Goal: Information Seeking & Learning: Learn about a topic

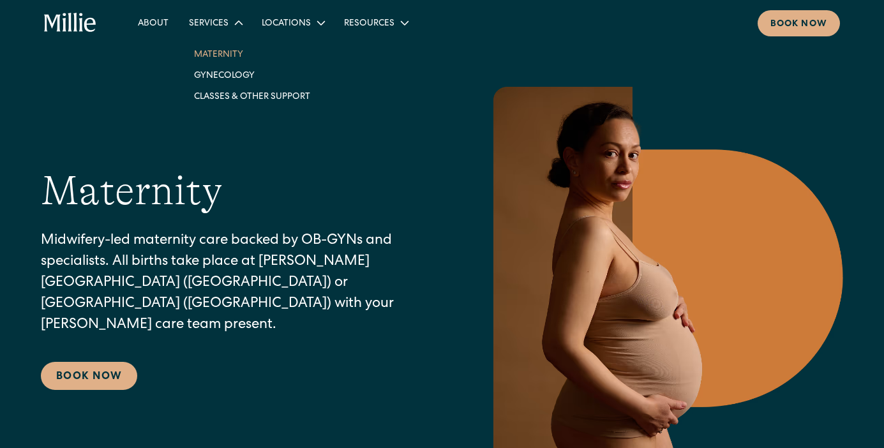
click at [220, 54] on link "Maternity" at bounding box center [252, 53] width 137 height 21
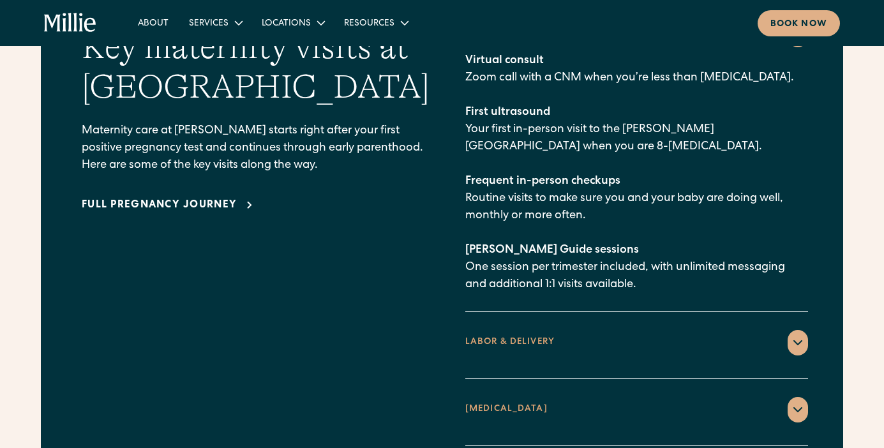
scroll to position [1881, 0]
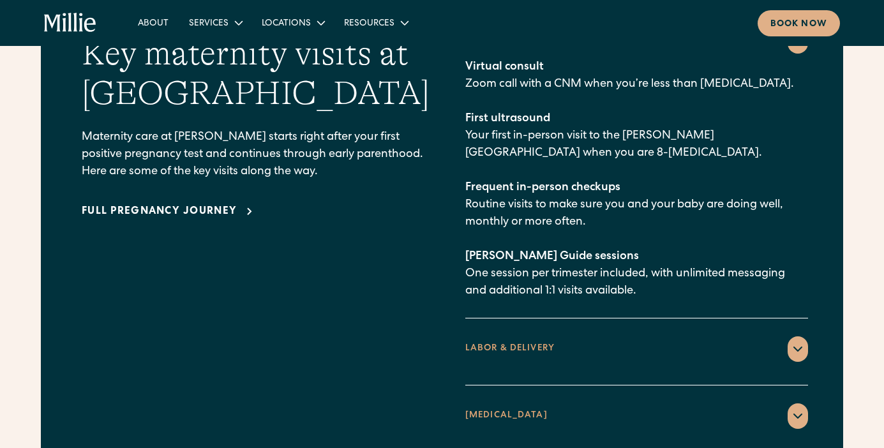
click at [108, 201] on div "Full pregnancy journey" at bounding box center [256, 211] width 348 height 21
click at [108, 204] on div "Full pregnancy journey" at bounding box center [159, 211] width 155 height 15
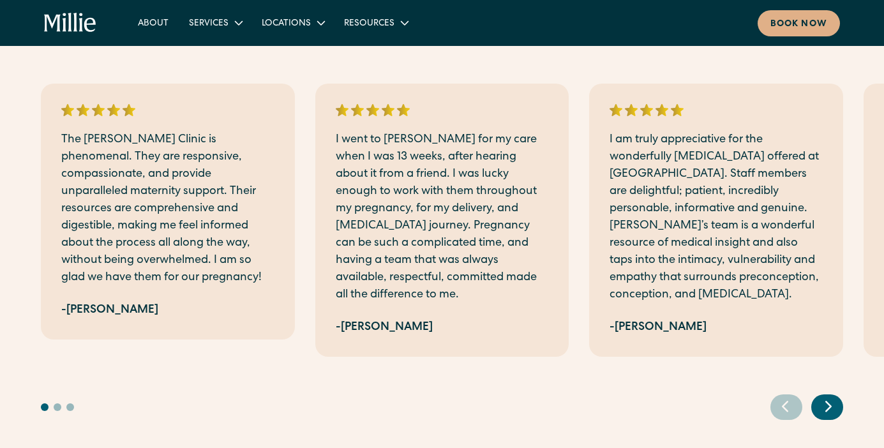
scroll to position [2955, 0]
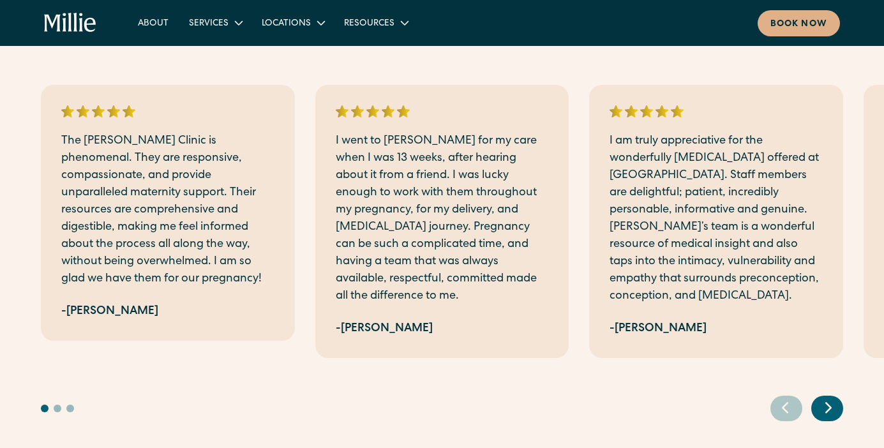
click at [824, 398] on icon "Next slide" at bounding box center [828, 408] width 19 height 20
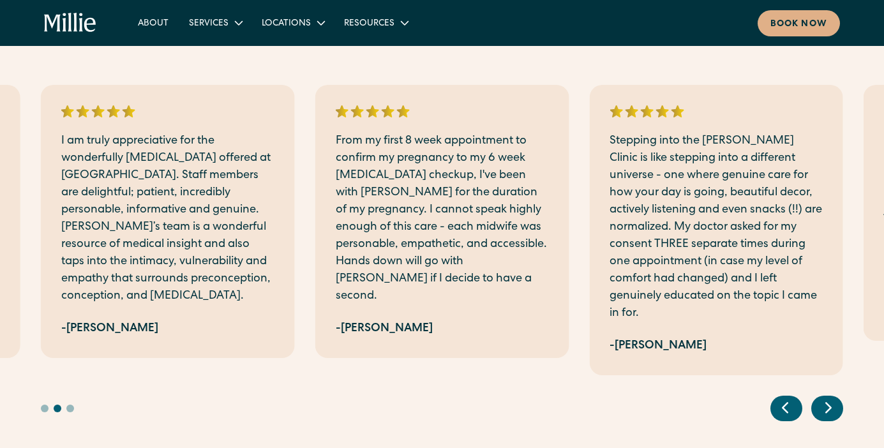
click at [824, 398] on icon "Next slide" at bounding box center [828, 408] width 19 height 20
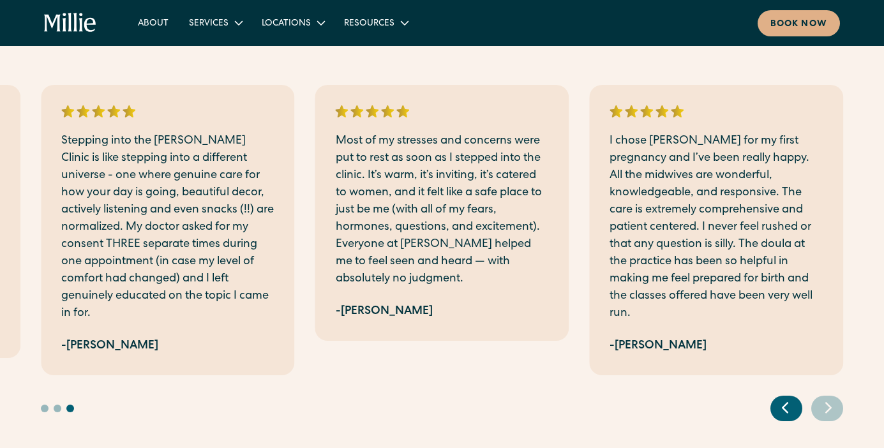
click at [824, 398] on icon "Next slide" at bounding box center [828, 408] width 19 height 20
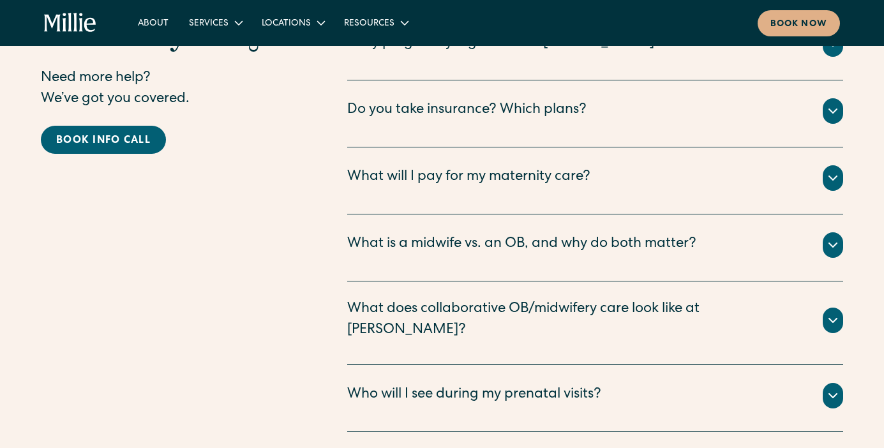
scroll to position [4271, 0]
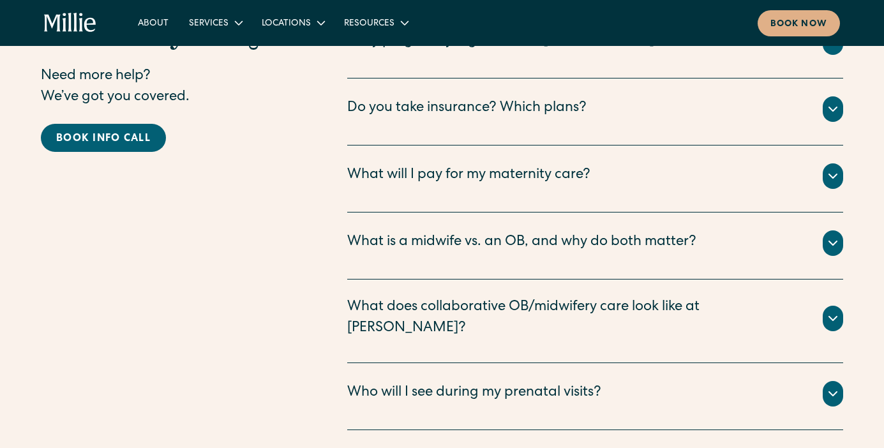
click at [827, 168] on icon at bounding box center [832, 175] width 15 height 15
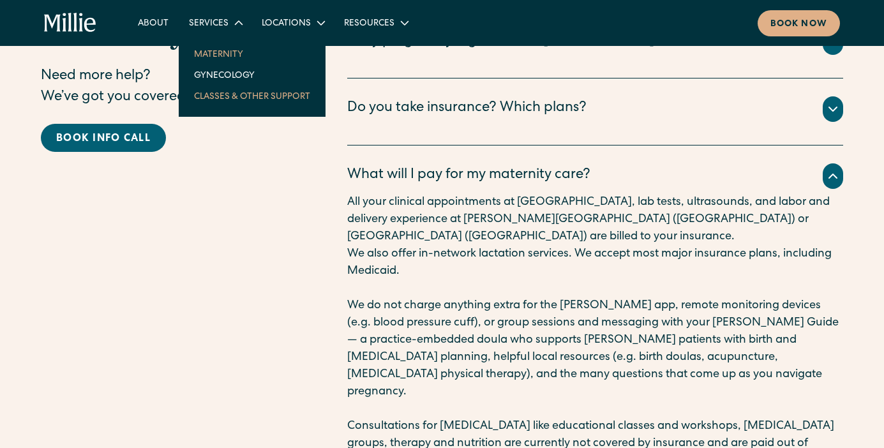
click at [230, 101] on link "Classes & Other Support" at bounding box center [252, 96] width 137 height 21
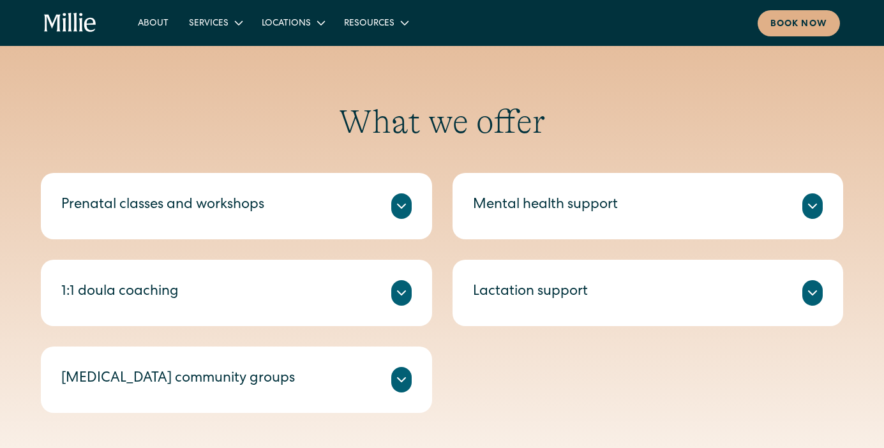
scroll to position [405, 0]
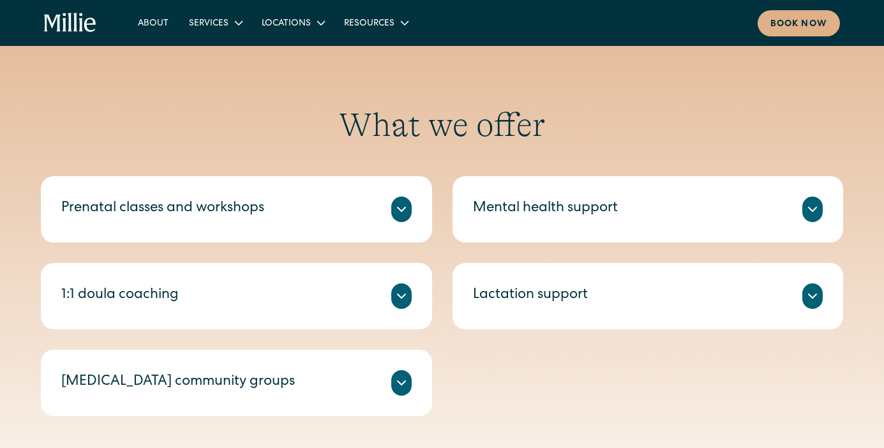
click at [202, 276] on div "1:1 doula coaching Millie Guides are experienced doulas who offer 1:1 sessions …" at bounding box center [236, 296] width 391 height 66
click at [202, 297] on div "1:1 doula coaching" at bounding box center [236, 296] width 350 height 26
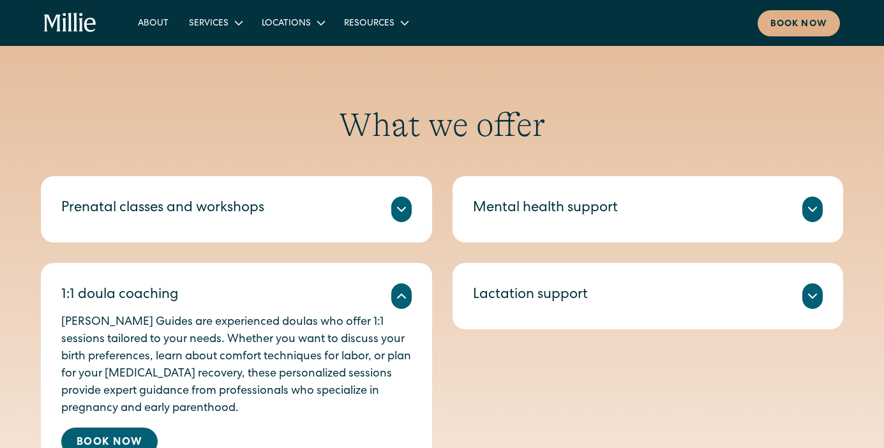
click at [202, 297] on div "1:1 doula coaching" at bounding box center [236, 296] width 350 height 26
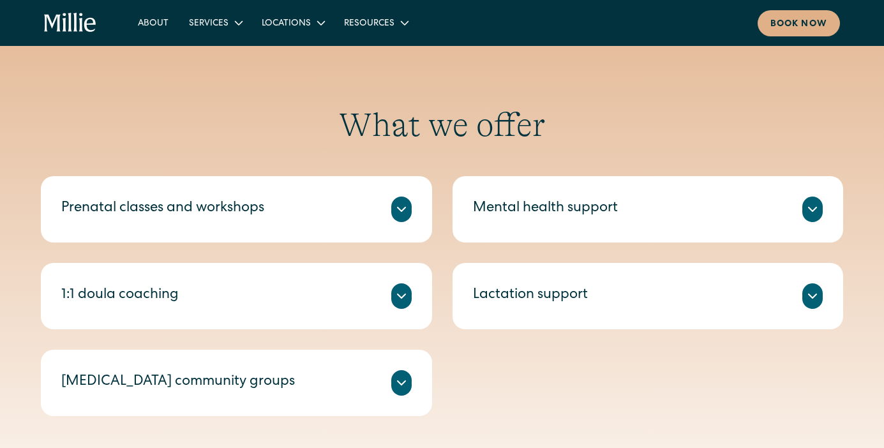
click at [494, 298] on div "Lactation support" at bounding box center [530, 295] width 115 height 21
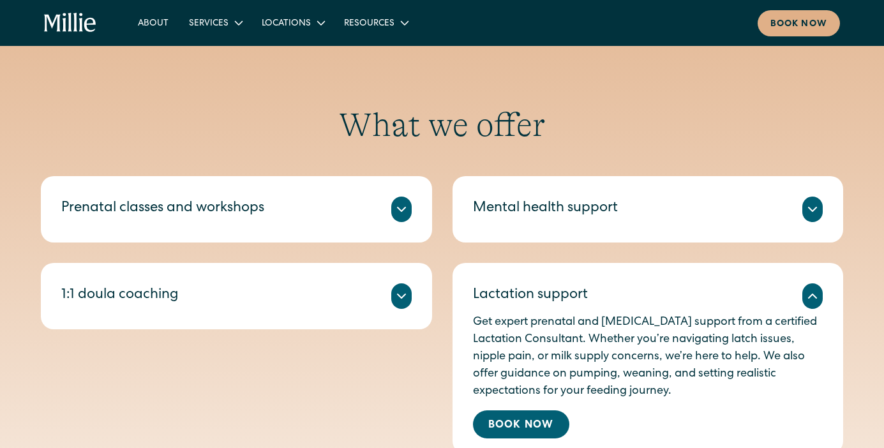
click at [494, 298] on div "Lactation support" at bounding box center [530, 295] width 115 height 21
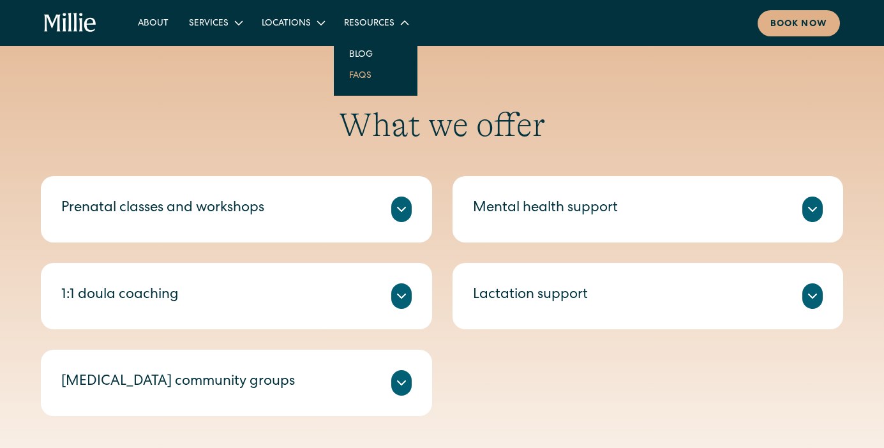
click at [353, 75] on link "FAQs" at bounding box center [360, 74] width 43 height 21
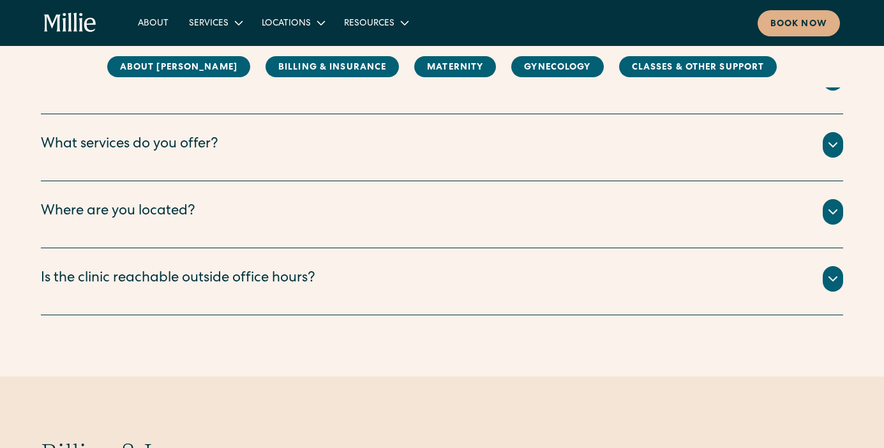
scroll to position [287, 0]
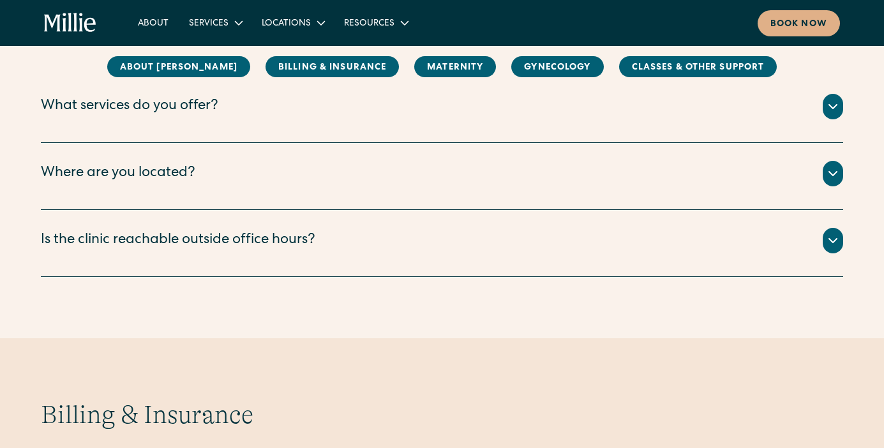
click at [133, 123] on div "We offer maternity , gynecology , and classes & other support . ‍" at bounding box center [442, 121] width 802 height 5
click at [134, 114] on div "What services do you offer?" at bounding box center [129, 106] width 177 height 21
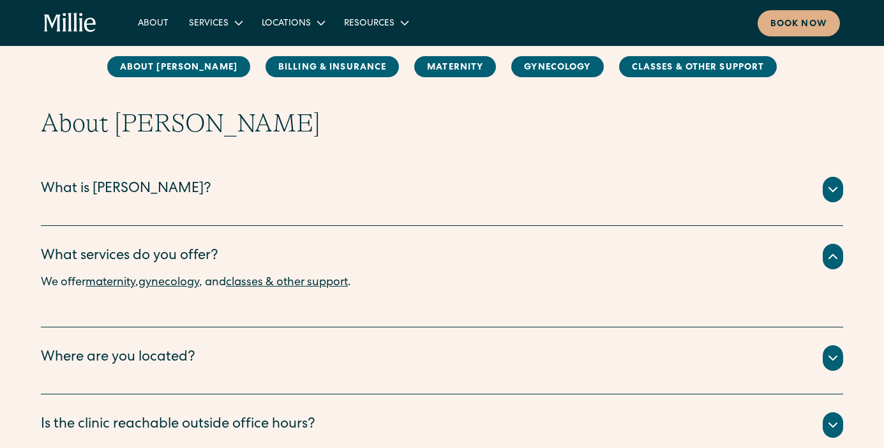
scroll to position [132, 0]
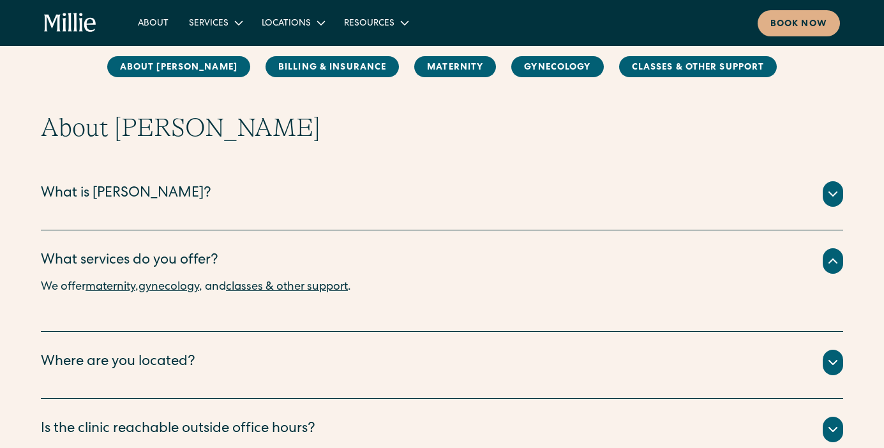
click at [110, 202] on div "What is Millie?" at bounding box center [126, 194] width 170 height 21
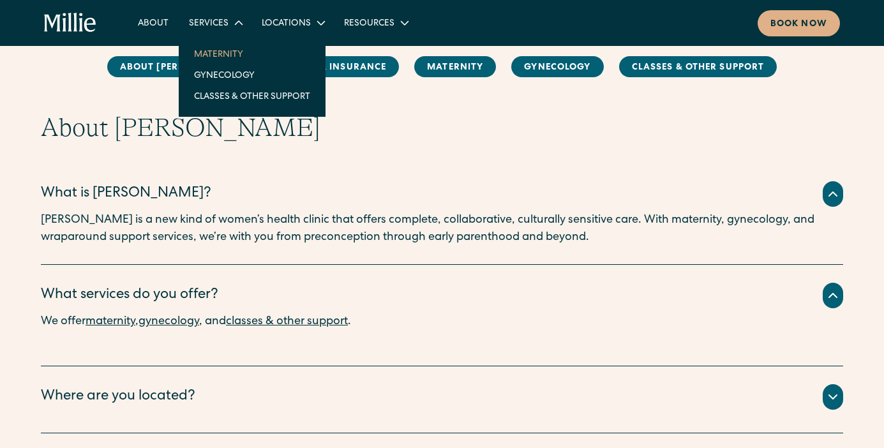
click at [205, 59] on link "Maternity" at bounding box center [252, 53] width 137 height 21
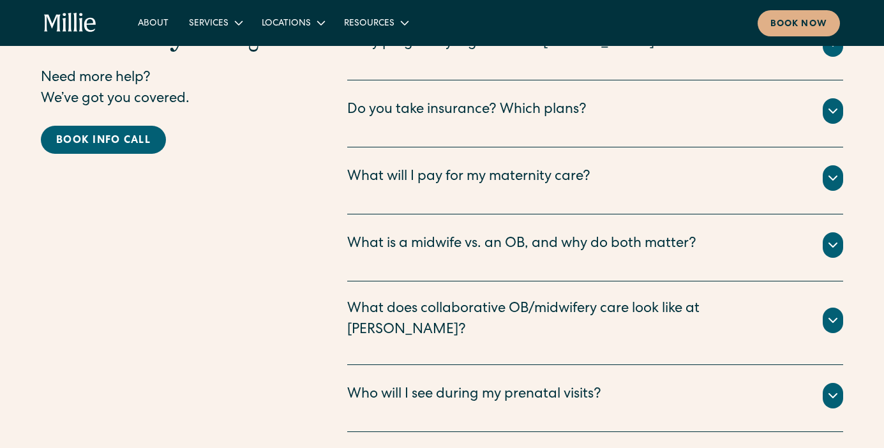
scroll to position [4270, 0]
click at [389, 165] on div "What will I pay for my maternity care?" at bounding box center [595, 178] width 496 height 26
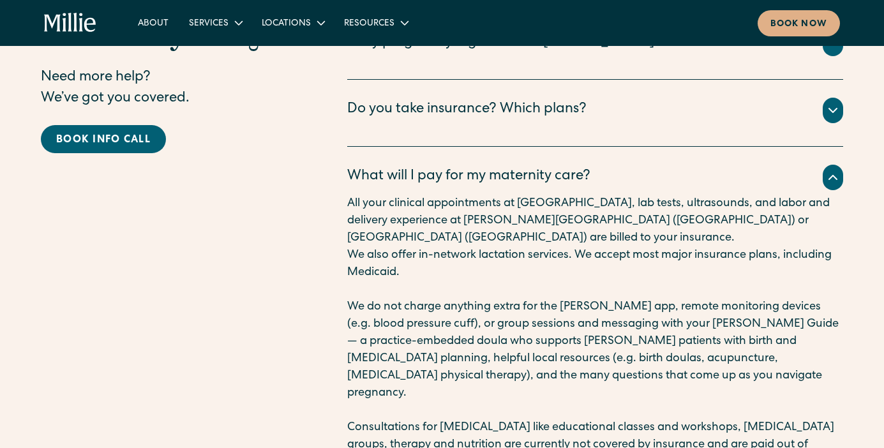
click at [389, 165] on div "What will I pay for my maternity care?" at bounding box center [595, 178] width 496 height 26
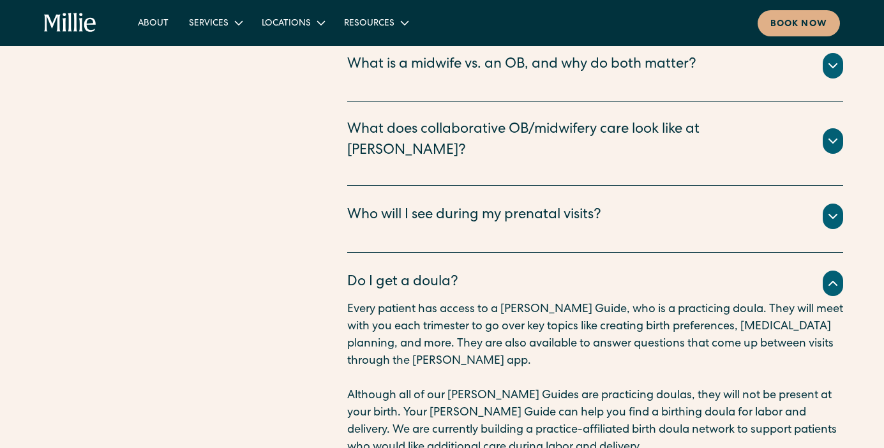
scroll to position [4452, 0]
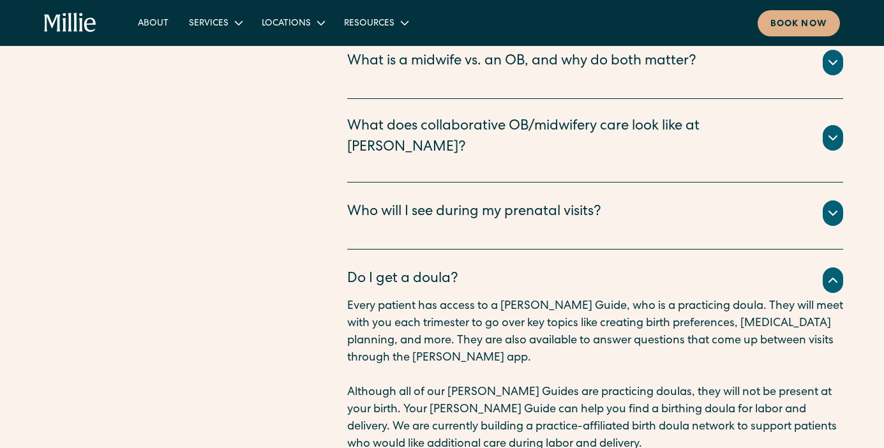
click at [413, 202] on div "Who will I see during my prenatal visits?" at bounding box center [474, 212] width 254 height 21
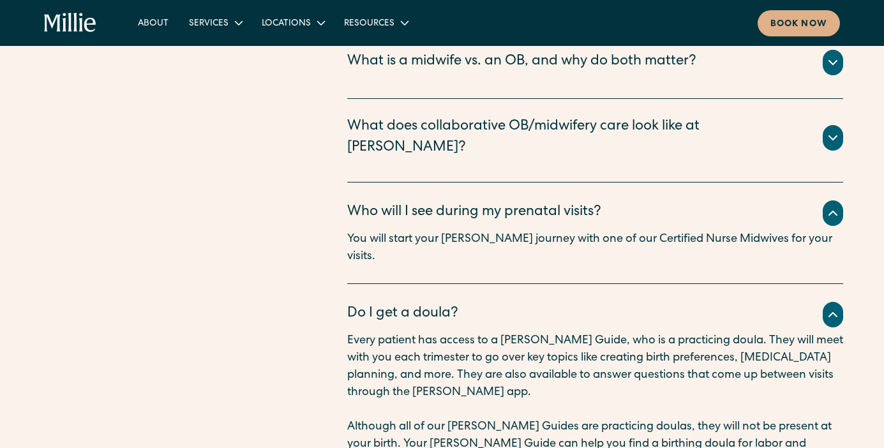
click at [412, 202] on div "Who will I see during my prenatal visits?" at bounding box center [474, 212] width 254 height 21
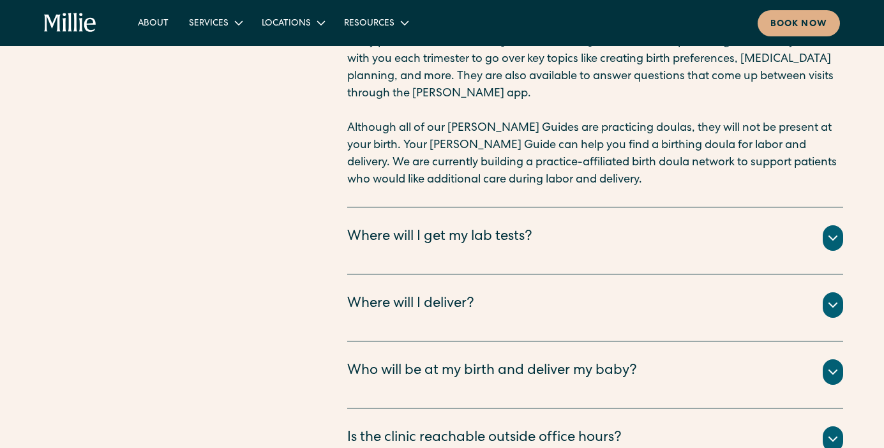
scroll to position [4714, 0]
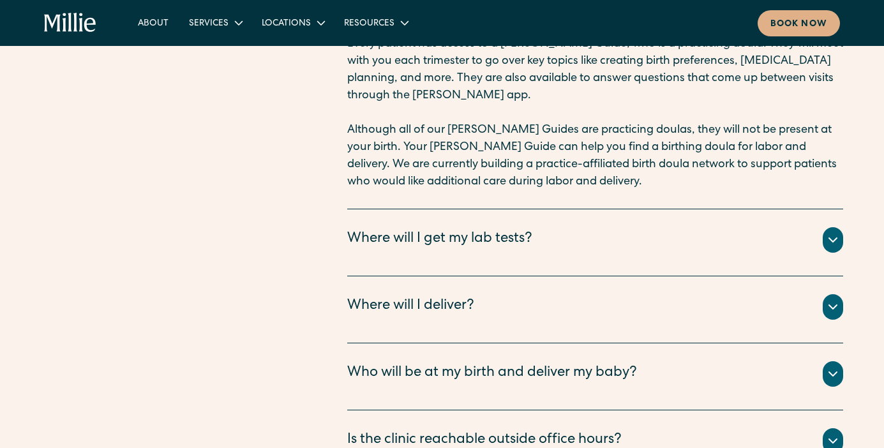
click at [387, 229] on div "Where will I get my lab tests?" at bounding box center [439, 239] width 185 height 21
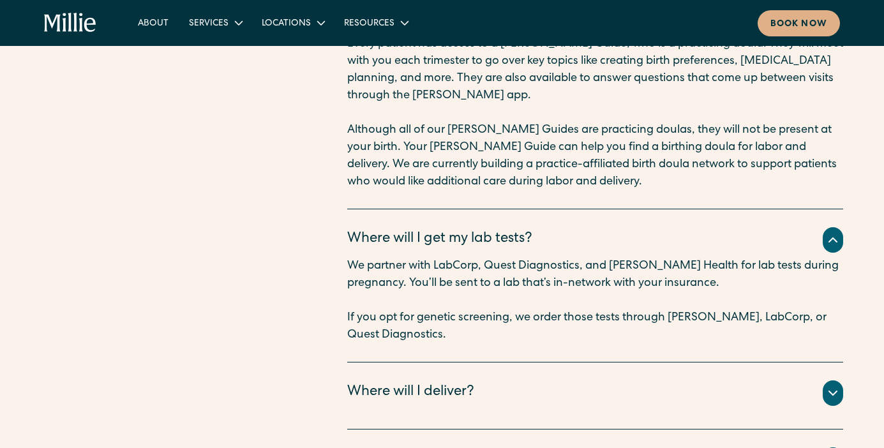
click at [387, 229] on div "Where will I get my lab tests?" at bounding box center [439, 239] width 185 height 21
